Goal: Complete application form

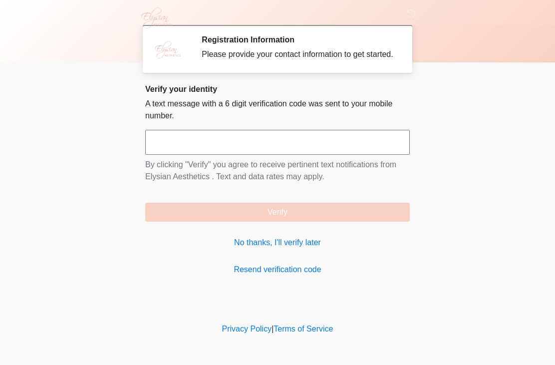
click at [267, 248] on link "No thanks, I'll verify later" at bounding box center [277, 242] width 264 height 12
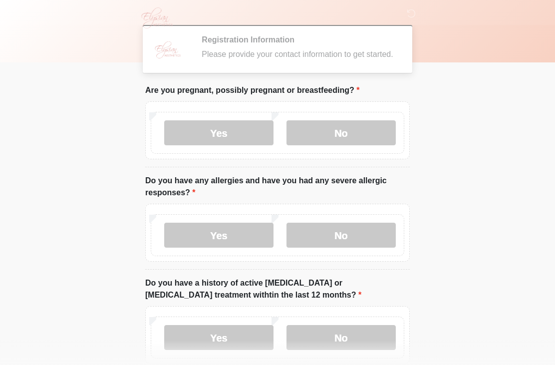
click at [265, 247] on label "Yes" at bounding box center [218, 235] width 109 height 25
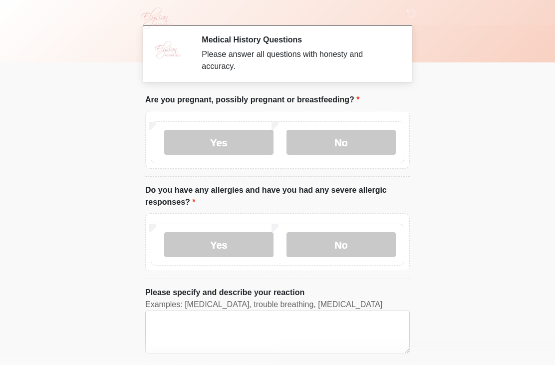
click at [321, 145] on label "No" at bounding box center [340, 142] width 109 height 25
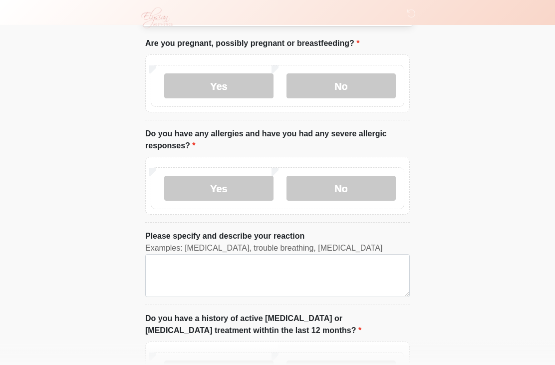
scroll to position [56, 0]
click at [315, 189] on label "No" at bounding box center [340, 188] width 109 height 25
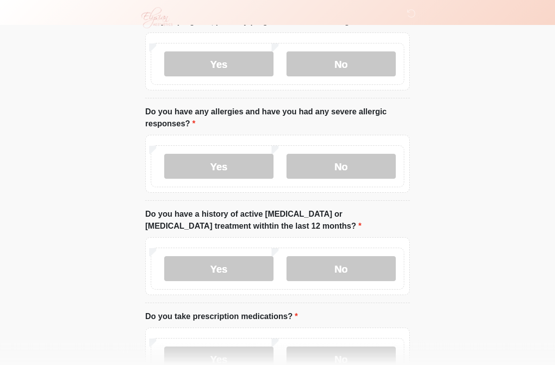
scroll to position [78, 0]
click at [184, 166] on label "Yes" at bounding box center [218, 166] width 109 height 25
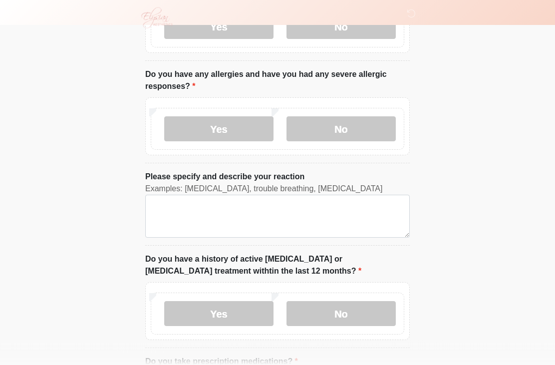
scroll to position [117, 0]
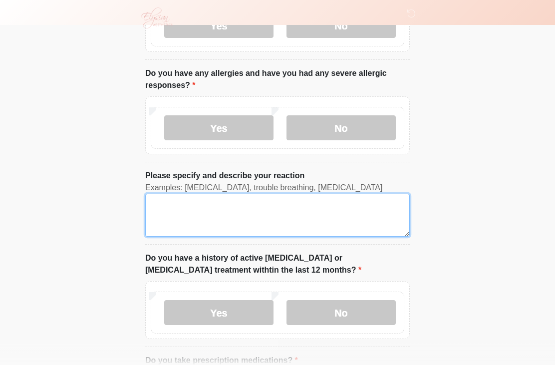
click at [160, 211] on textarea "Please specify and describe your reaction" at bounding box center [277, 215] width 264 height 43
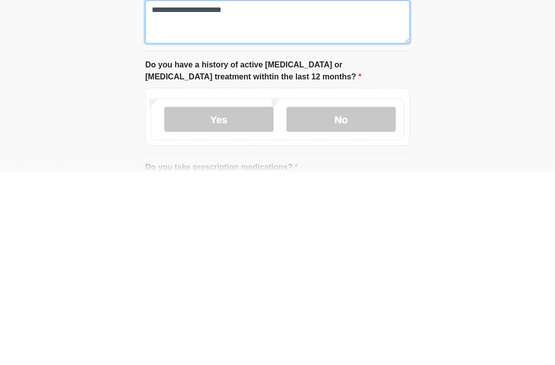
type textarea "**********"
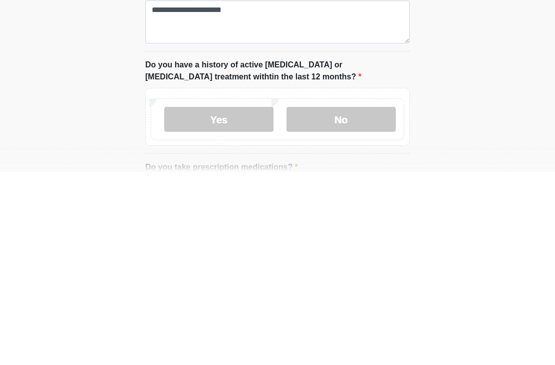
click at [313, 300] on label "No" at bounding box center [340, 312] width 109 height 25
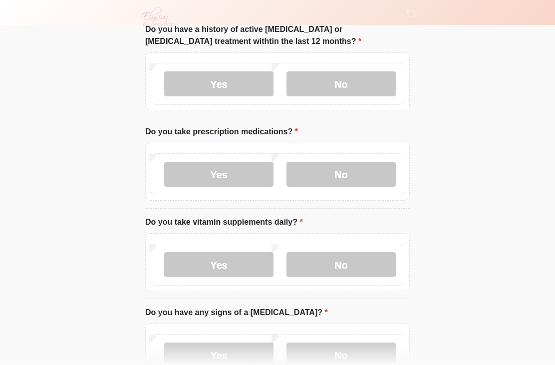
scroll to position [345, 0]
click at [236, 174] on label "Yes" at bounding box center [218, 174] width 109 height 25
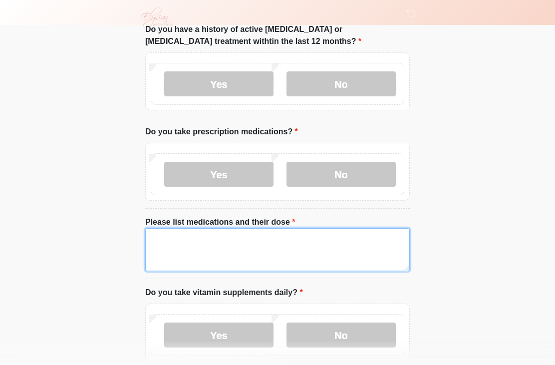
click at [168, 252] on textarea "Please list medications and their dose" at bounding box center [277, 249] width 264 height 43
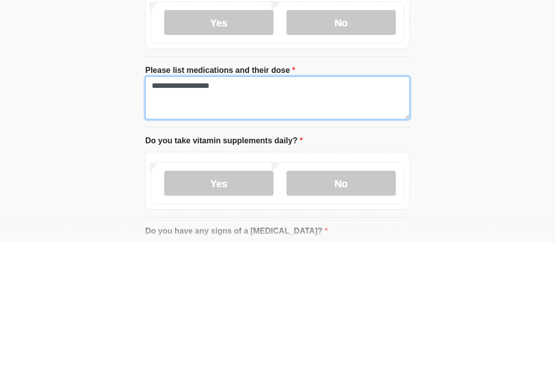
scroll to position [375, 0]
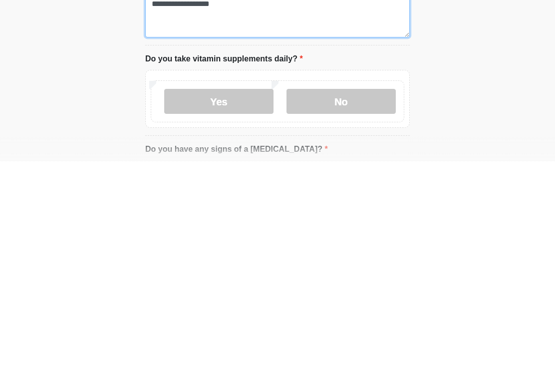
type textarea "**********"
click at [319, 292] on label "No" at bounding box center [340, 304] width 109 height 25
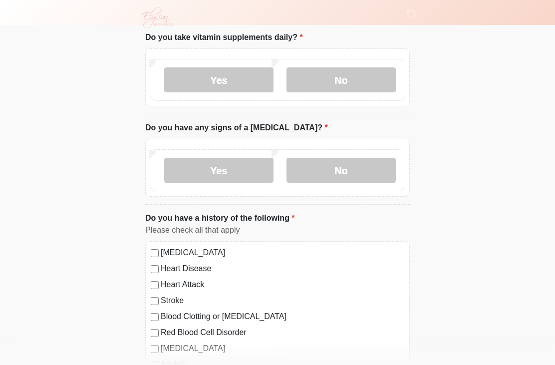
scroll to position [600, 0]
click at [332, 175] on label "No" at bounding box center [340, 170] width 109 height 25
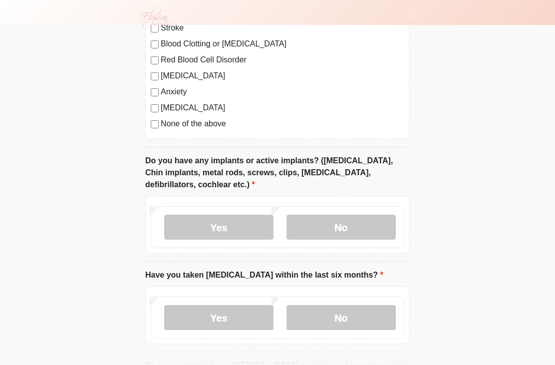
scroll to position [873, 0]
click at [321, 226] on label "No" at bounding box center [340, 227] width 109 height 25
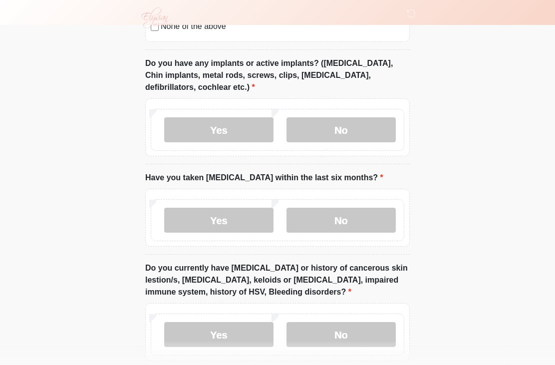
scroll to position [974, 0]
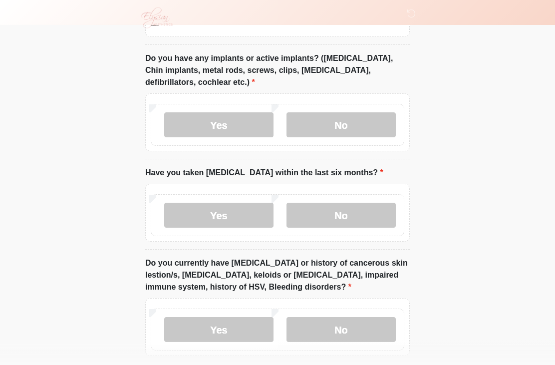
click at [321, 204] on label "No" at bounding box center [340, 215] width 109 height 25
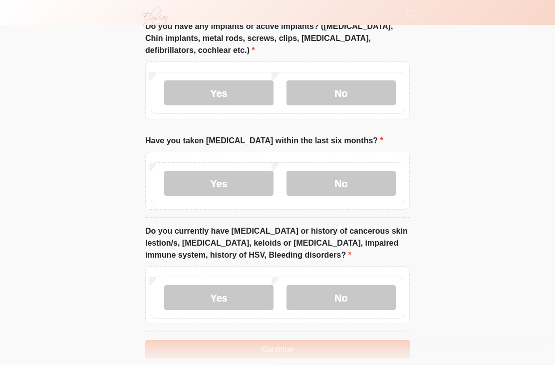
scroll to position [1020, 0]
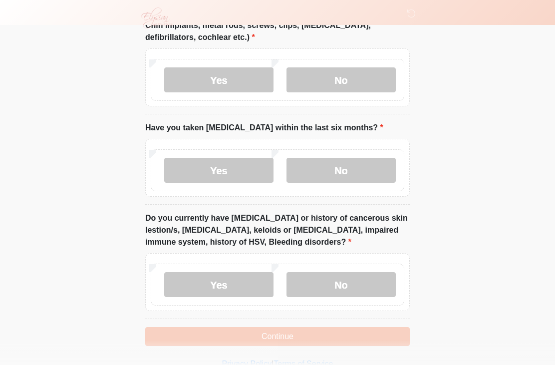
click at [310, 280] on label "No" at bounding box center [340, 284] width 109 height 25
click at [333, 330] on button "Continue" at bounding box center [277, 336] width 264 height 19
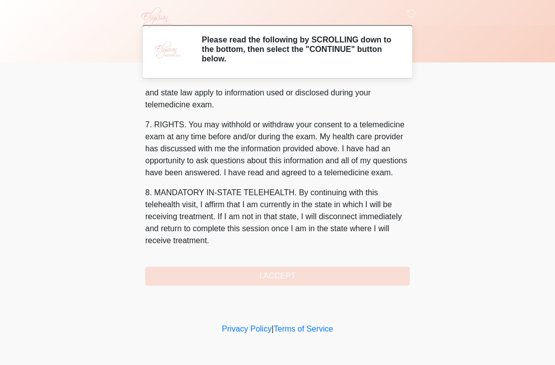
scroll to position [414, 0]
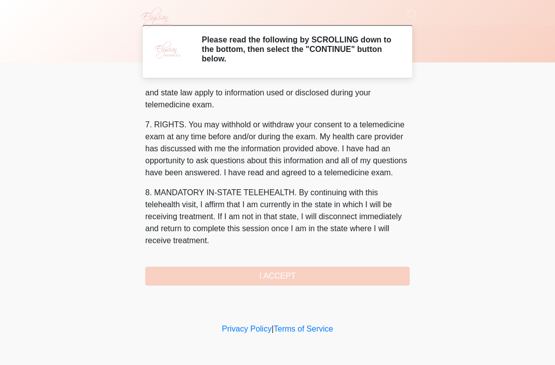
click at [201, 275] on button "I ACCEPT" at bounding box center [277, 275] width 264 height 19
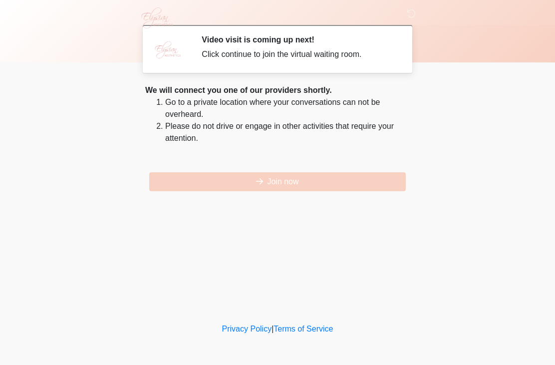
click at [163, 187] on button "Join now" at bounding box center [277, 181] width 256 height 19
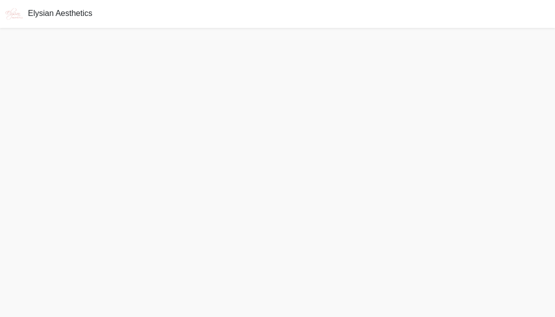
scroll to position [3, 0]
